Goal: Navigation & Orientation: Understand site structure

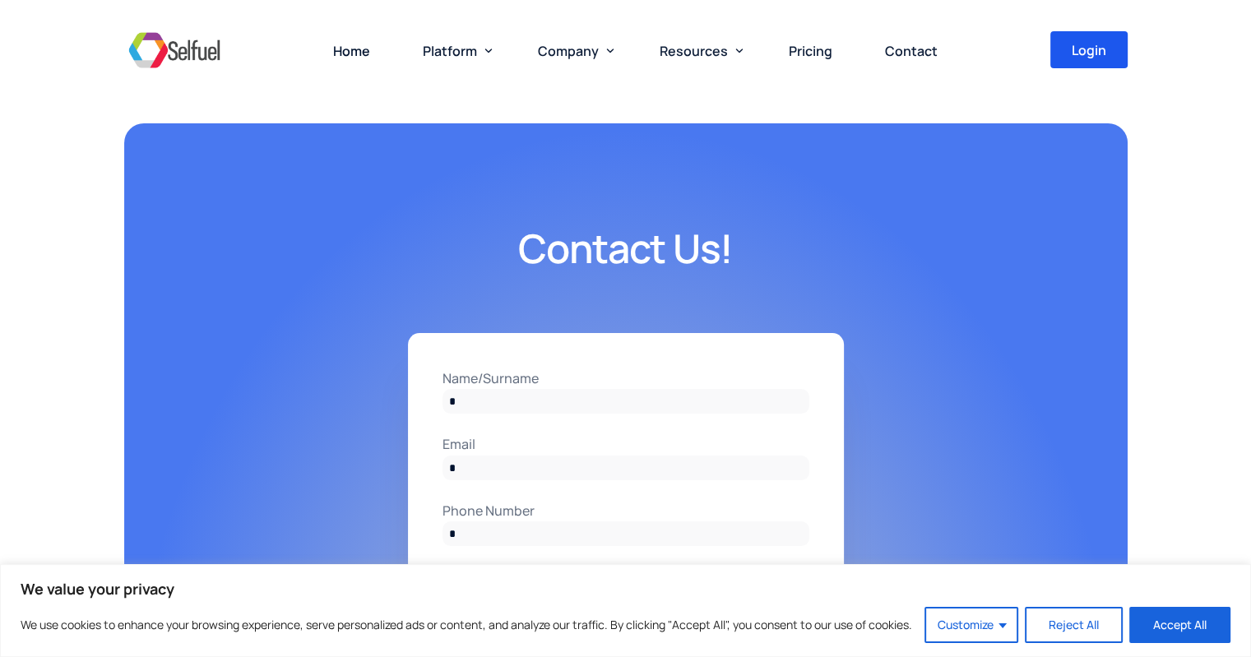
click at [212, 52] on img at bounding box center [174, 49] width 100 height 49
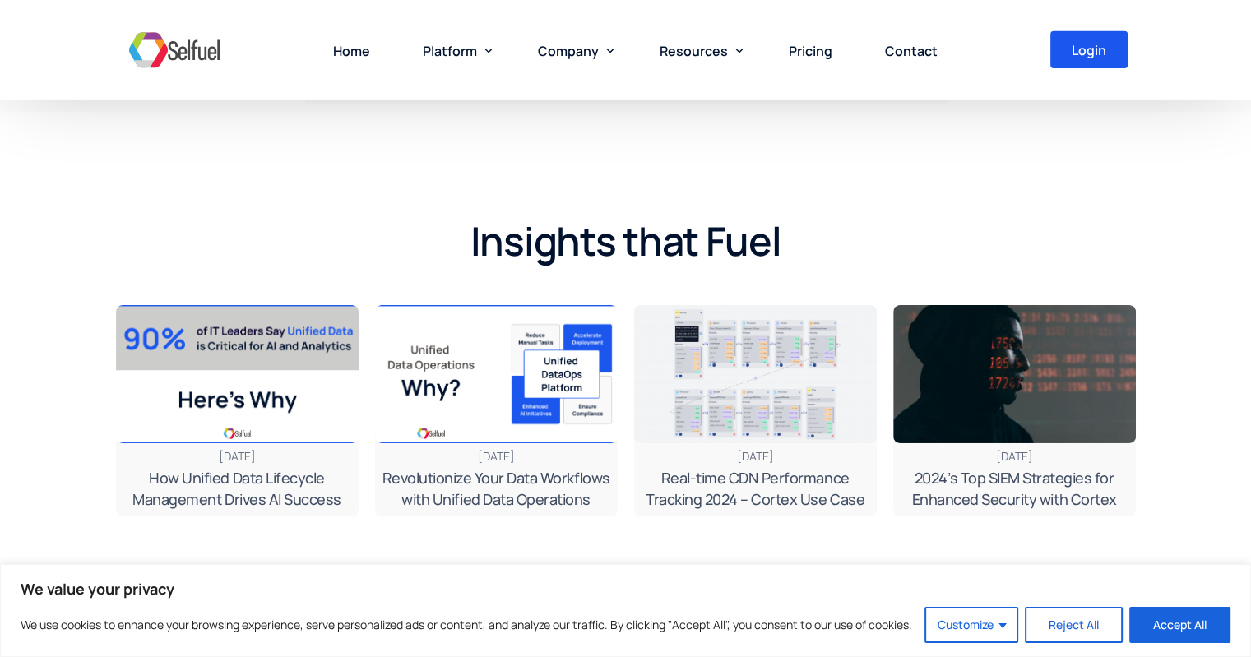
scroll to position [5428, 0]
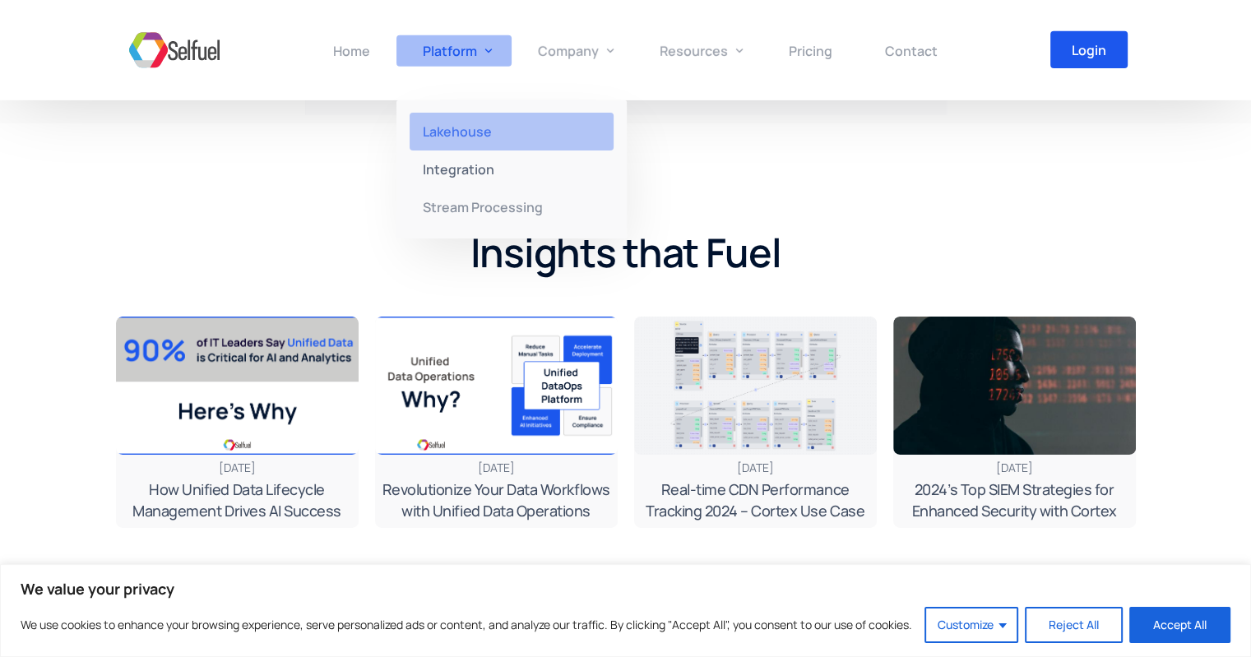
click at [490, 134] on span "Lakehouse" at bounding box center [457, 132] width 69 height 18
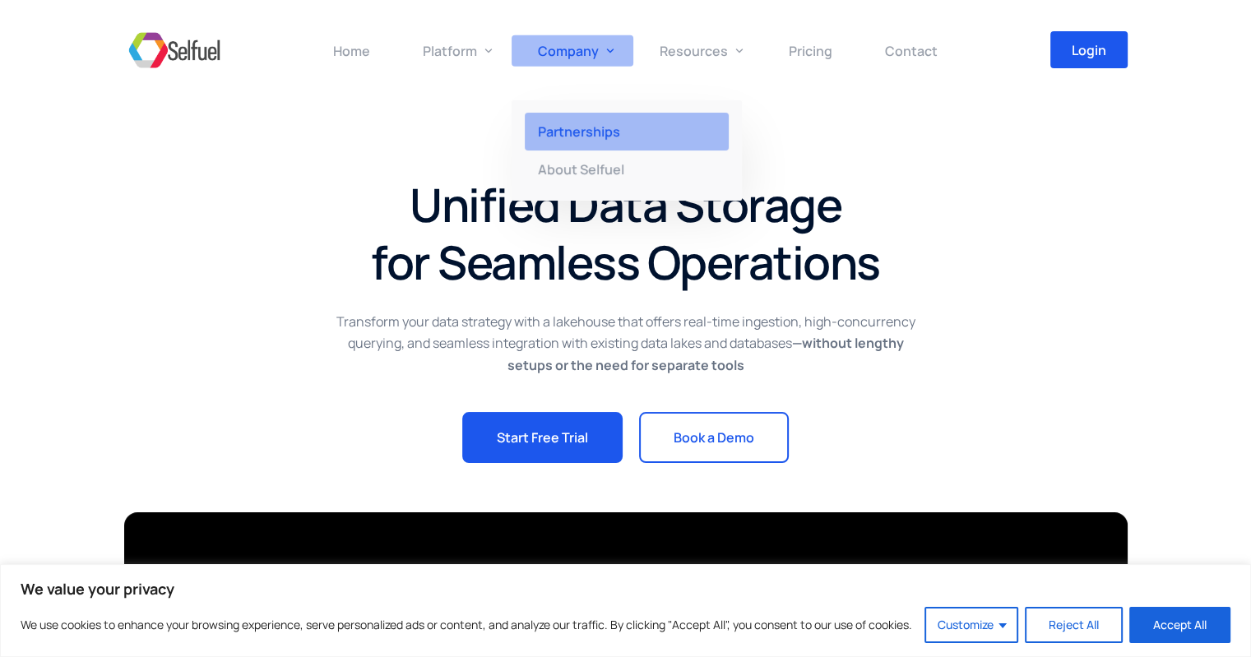
click at [579, 139] on span "Partnerships" at bounding box center [579, 132] width 82 height 18
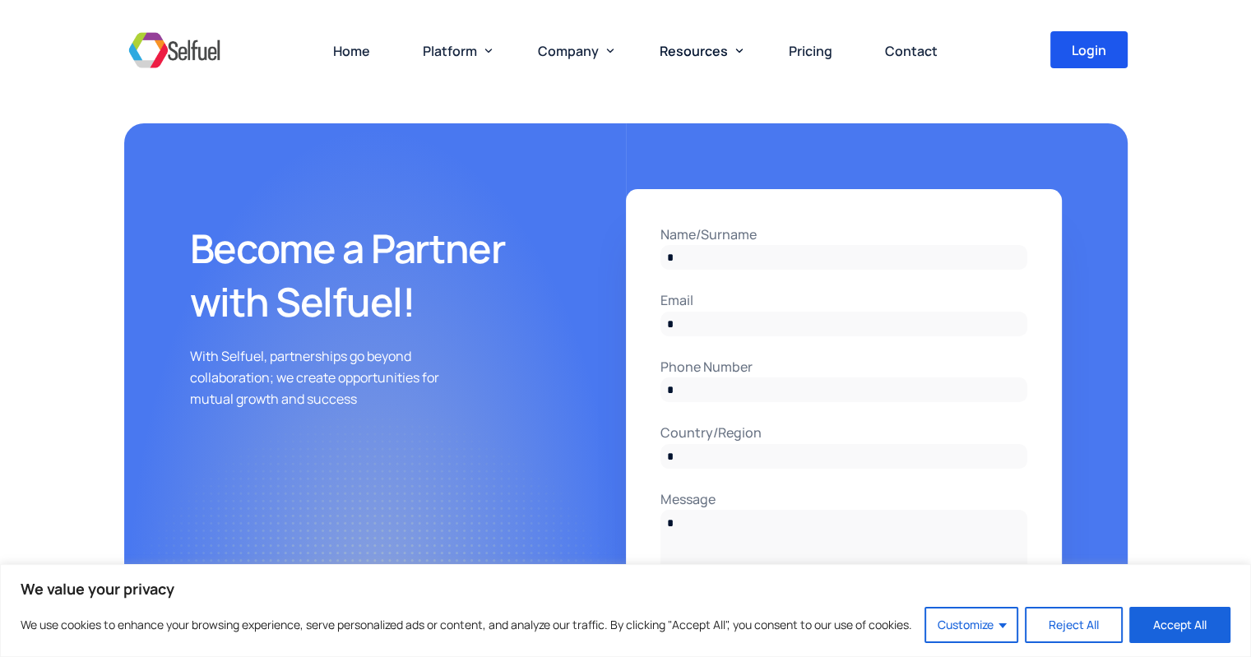
click at [1086, 222] on div at bounding box center [877, 371] width 502 height 496
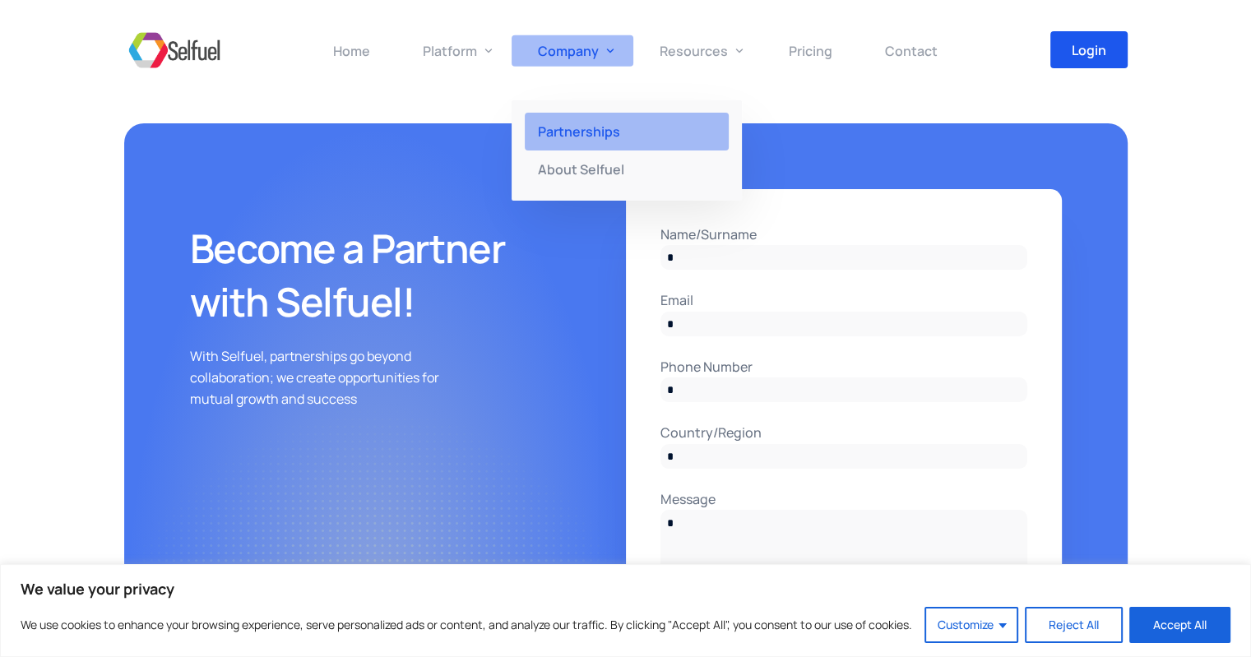
click at [593, 124] on span "Partnerships" at bounding box center [579, 132] width 82 height 18
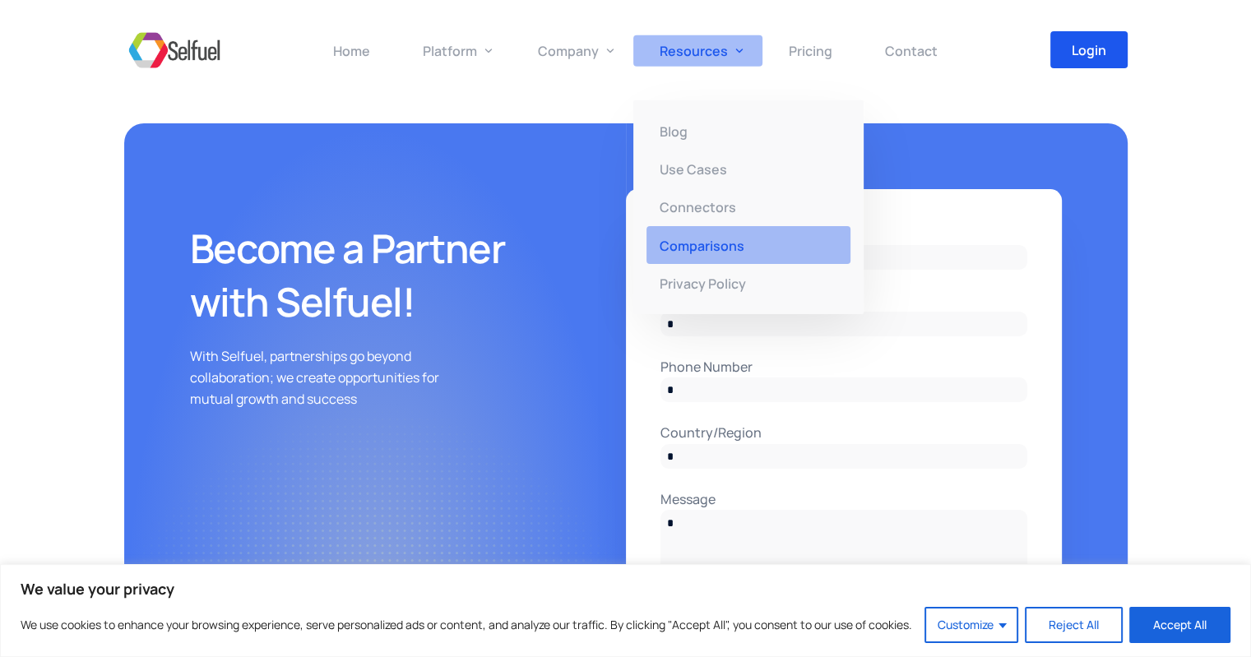
click at [730, 256] on link "Comparisons" at bounding box center [748, 245] width 230 height 38
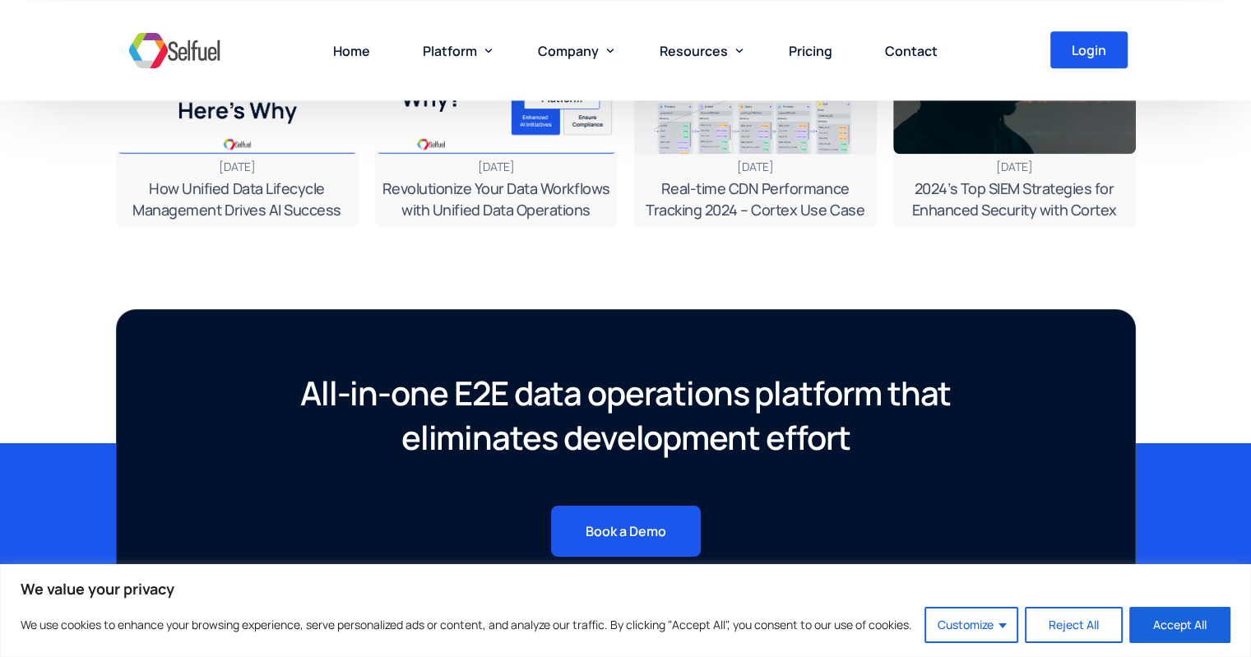
scroll to position [1974, 0]
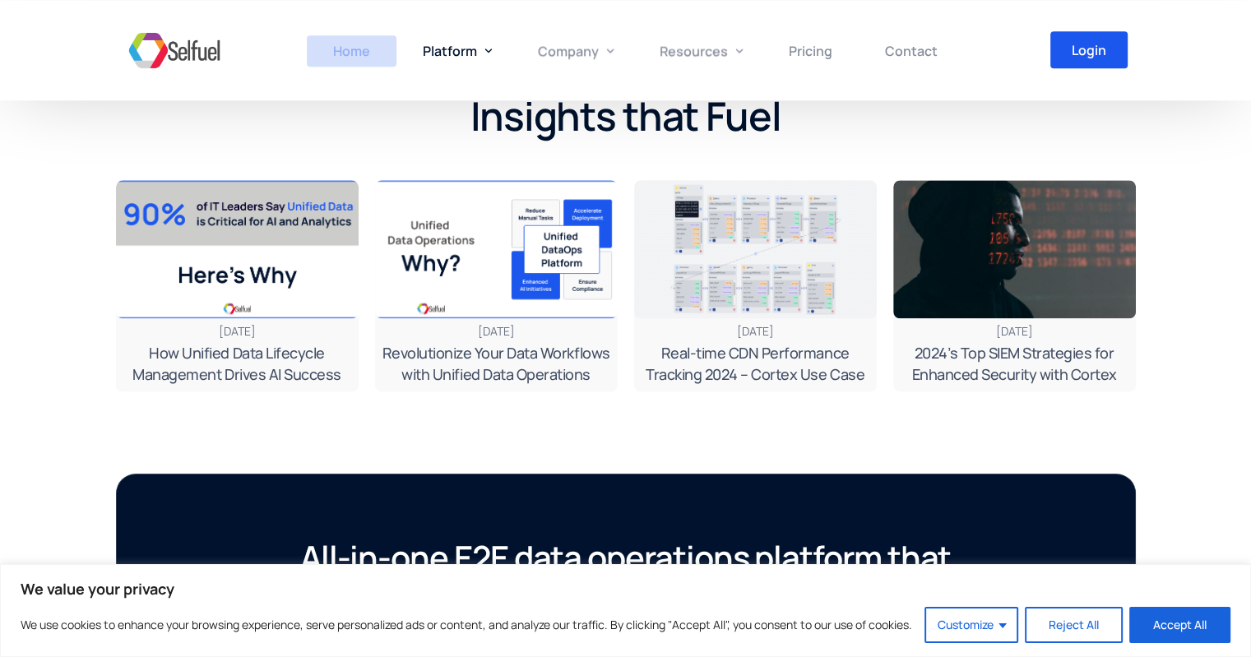
click at [361, 39] on link "Home" at bounding box center [352, 50] width 90 height 100
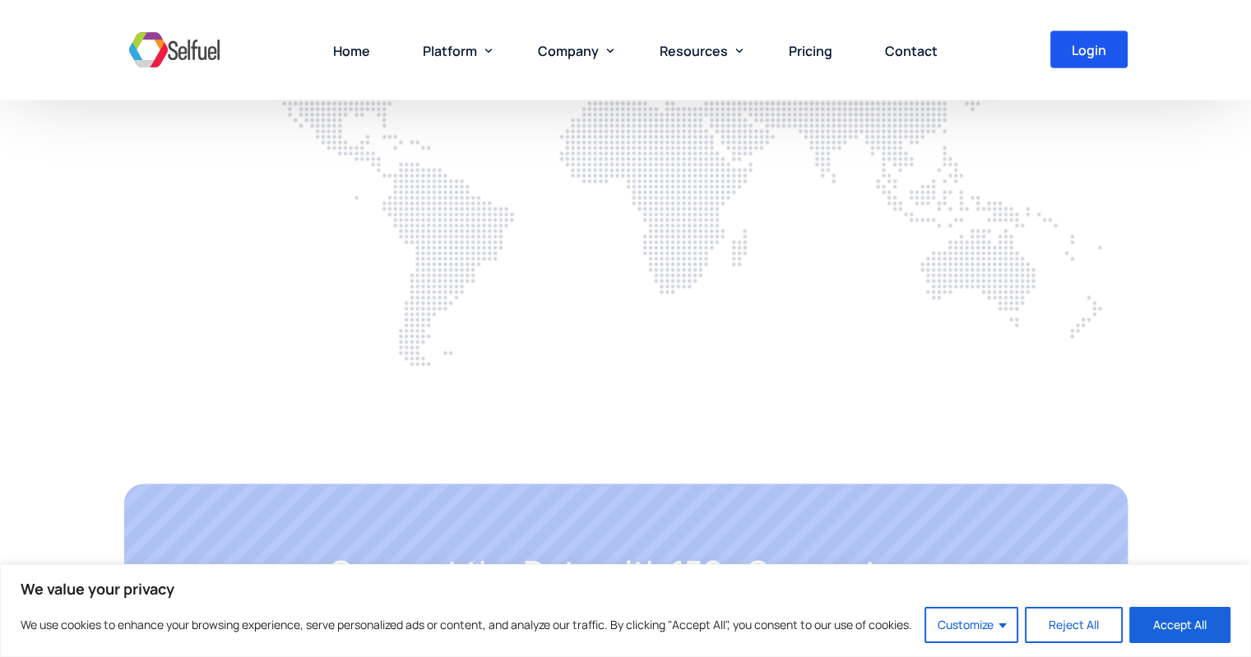
scroll to position [3652, 0]
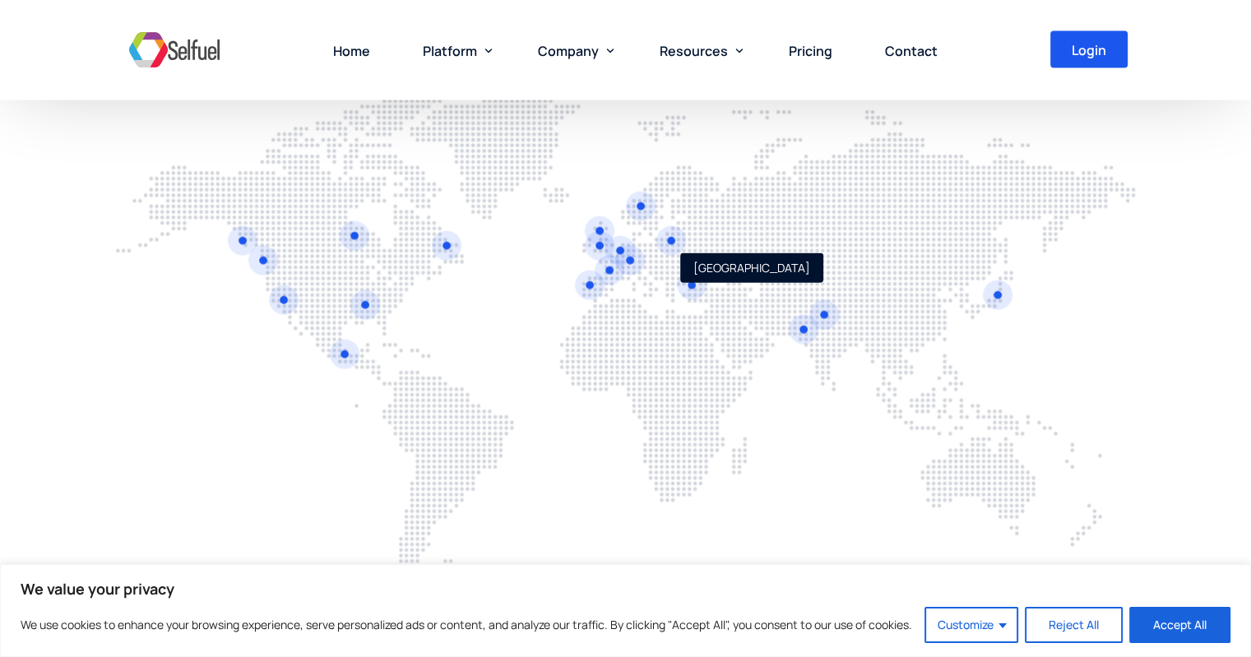
click at [691, 285] on link at bounding box center [692, 286] width 30 height 30
click at [817, 307] on link at bounding box center [824, 315] width 30 height 30
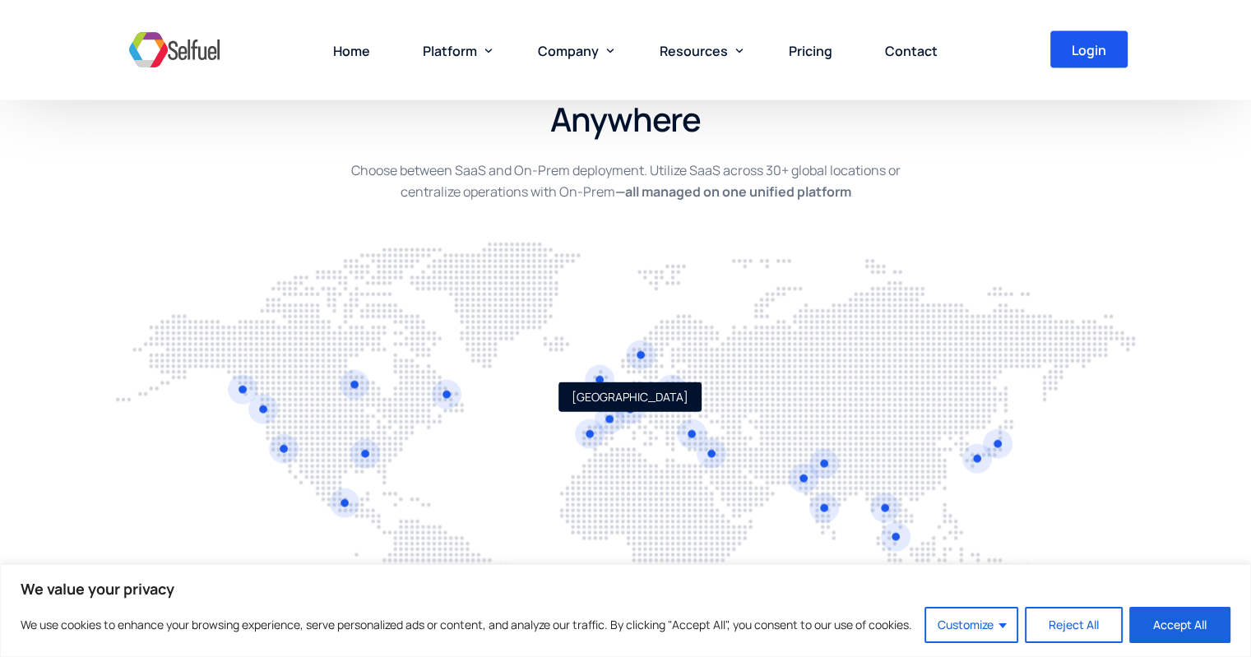
scroll to position [3405, 0]
